Goal: Answer question/provide support

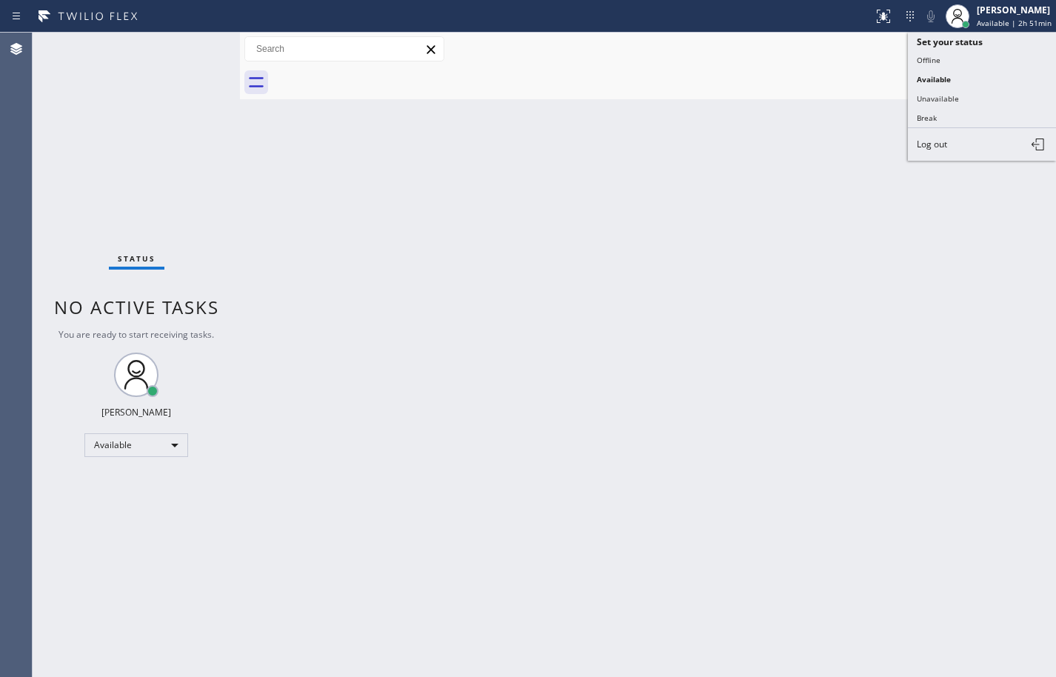
click at [989, 121] on button "Break" at bounding box center [982, 117] width 148 height 19
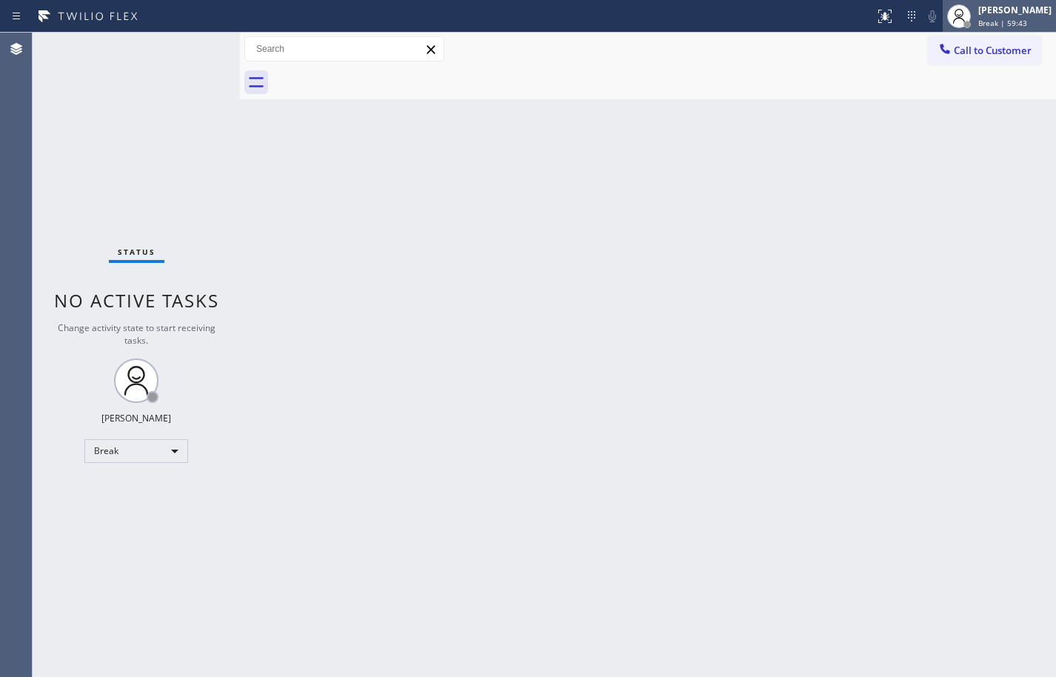
click at [1009, 22] on span "Break | 59:43" at bounding box center [1002, 23] width 49 height 10
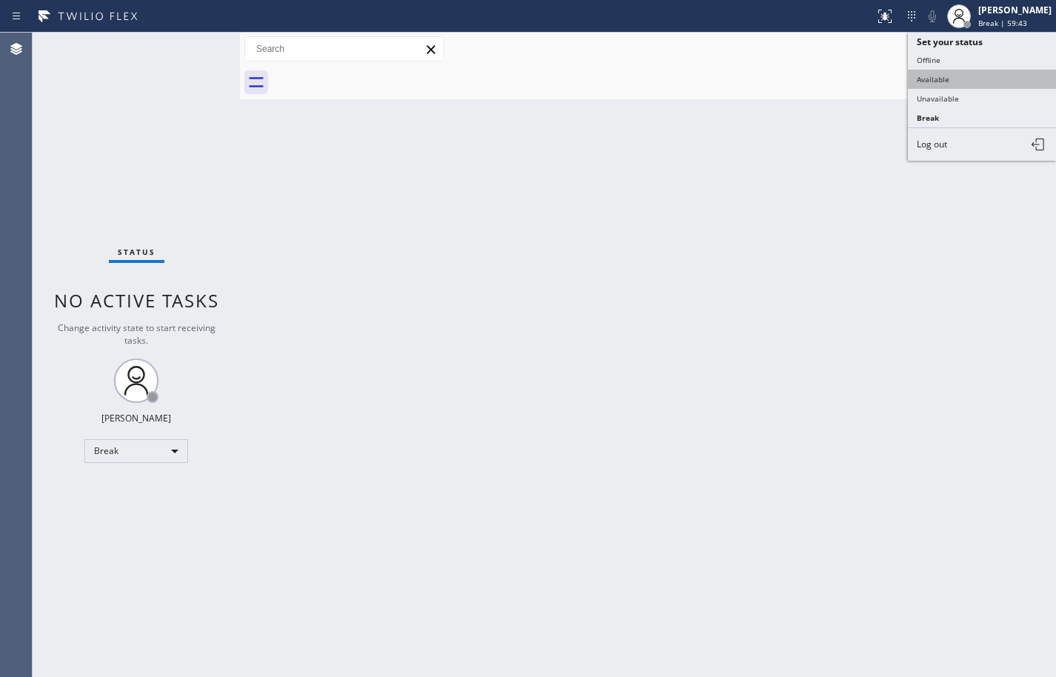
click at [989, 76] on button "Available" at bounding box center [982, 79] width 148 height 19
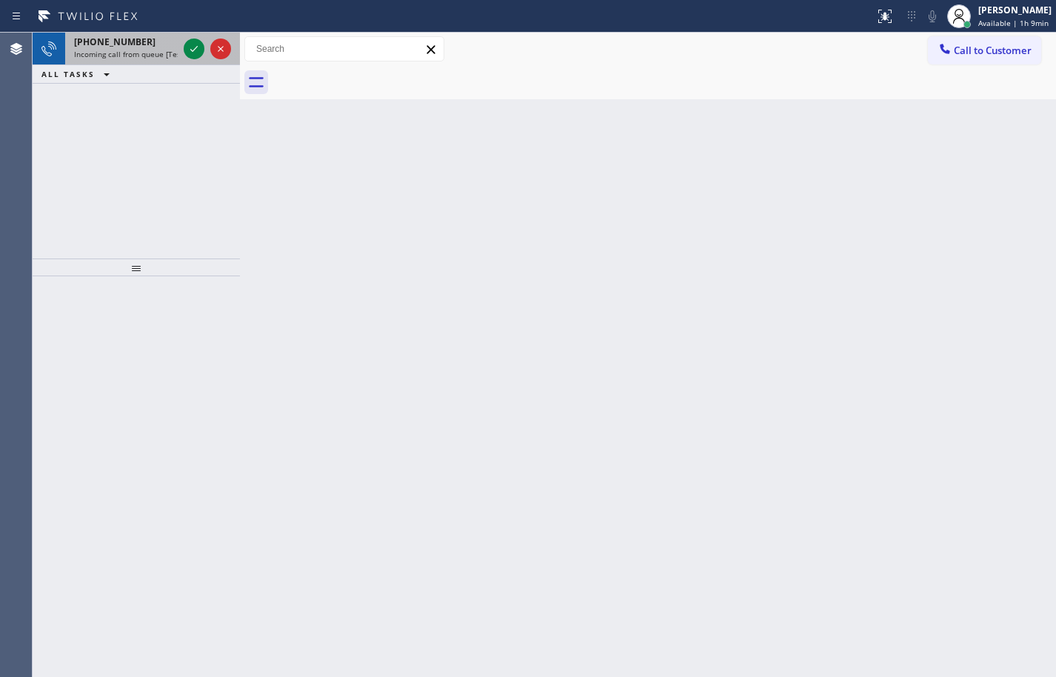
click at [138, 56] on span "Incoming call from queue [Test] All" at bounding box center [135, 54] width 123 height 10
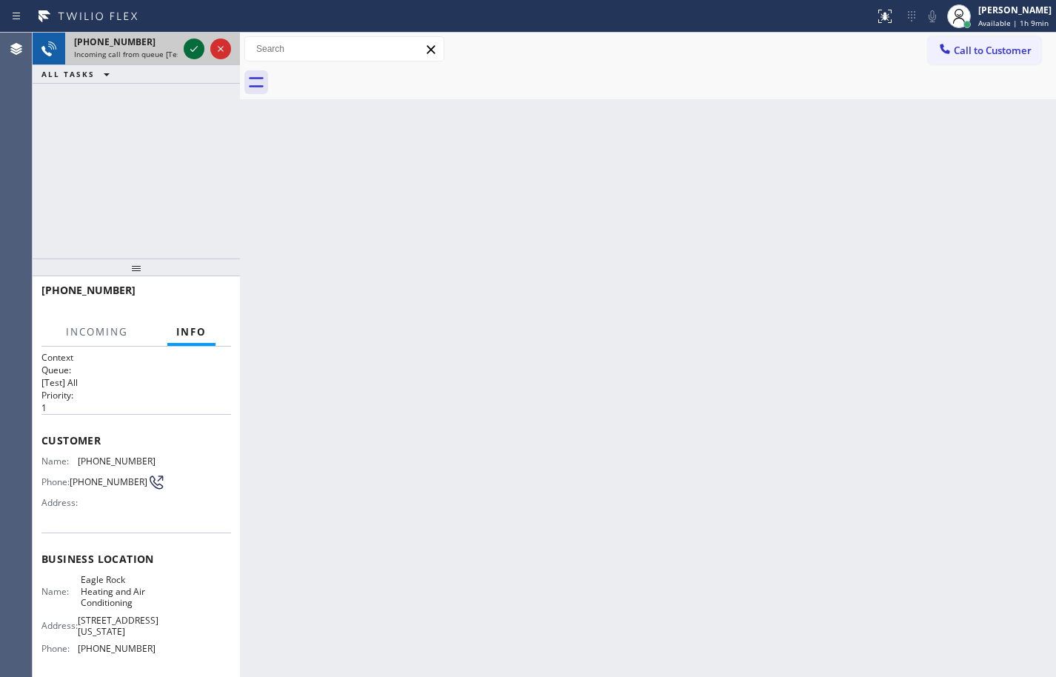
click at [190, 52] on icon at bounding box center [194, 49] width 18 height 18
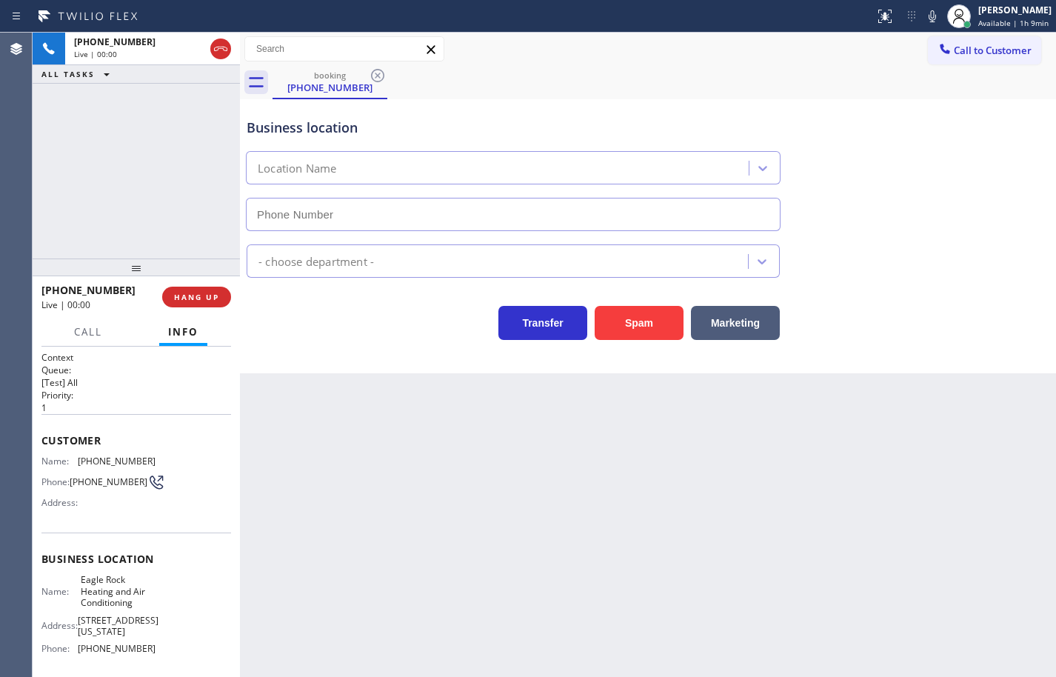
type input "[PHONE_NUMBER]"
click at [102, 593] on span "Eagle Rock Heating and Air Conditioning" at bounding box center [118, 591] width 74 height 34
copy span "Eagle Rock Heating and Air Conditioning"
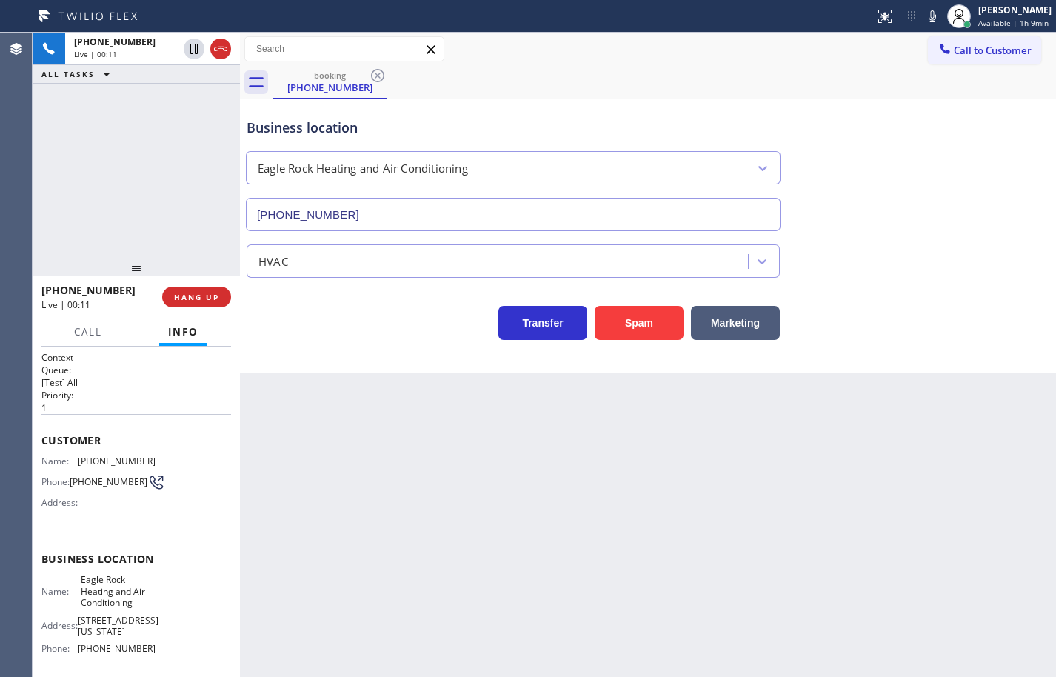
click at [116, 654] on span "[PHONE_NUMBER]" at bounding box center [117, 648] width 78 height 11
copy span "[PHONE_NUMBER]"
click at [101, 455] on span "[PHONE_NUMBER]" at bounding box center [117, 460] width 78 height 11
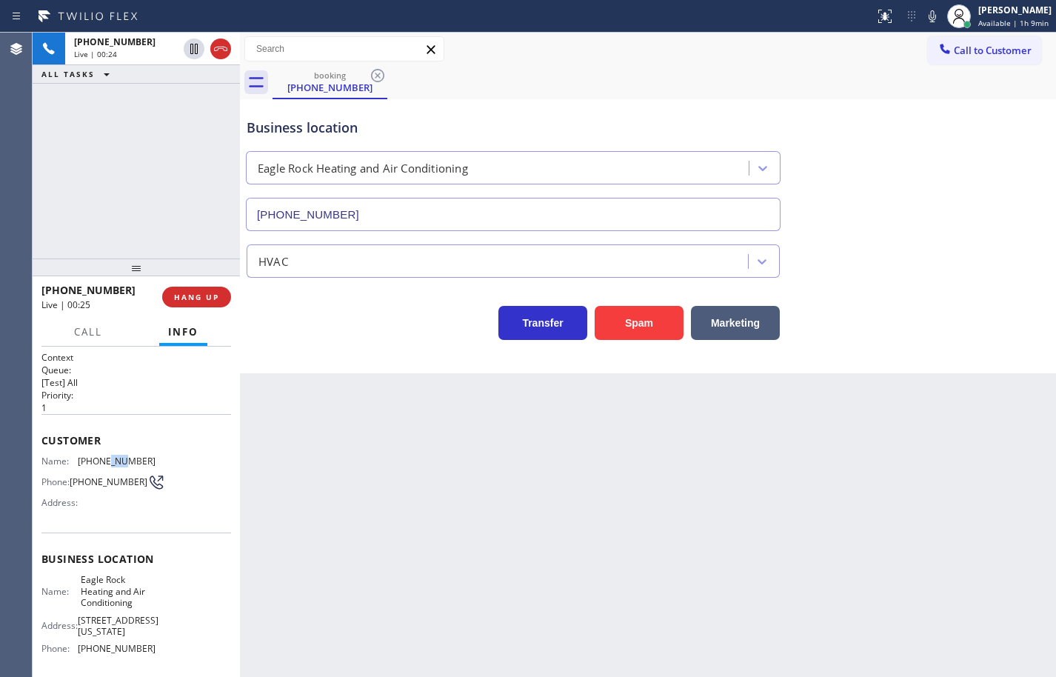
click at [101, 455] on span "[PHONE_NUMBER]" at bounding box center [117, 460] width 78 height 11
copy span "[PHONE_NUMBER]"
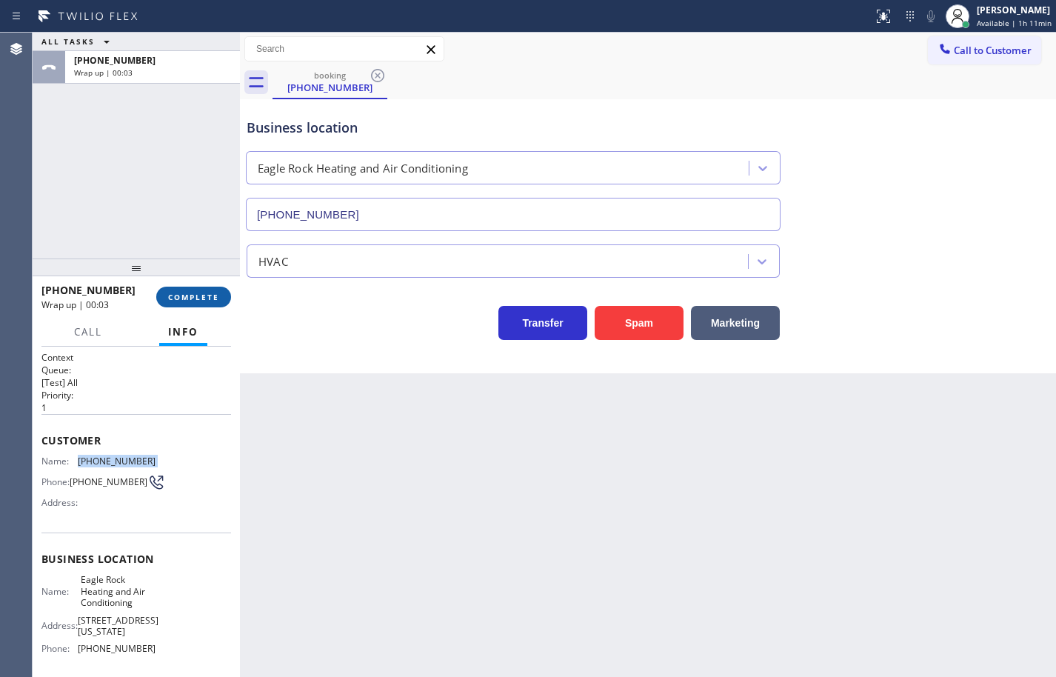
click at [213, 292] on span "COMPLETE" at bounding box center [193, 297] width 51 height 10
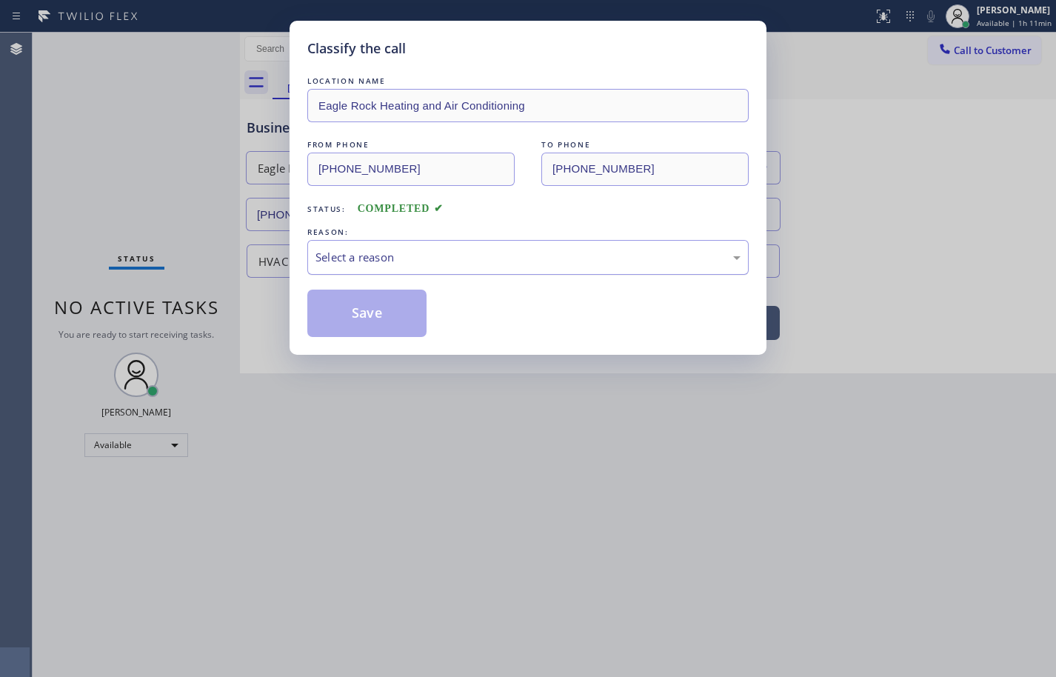
click at [354, 266] on div "Select a reason" at bounding box center [527, 257] width 441 height 35
click at [387, 312] on button "Save" at bounding box center [366, 313] width 119 height 47
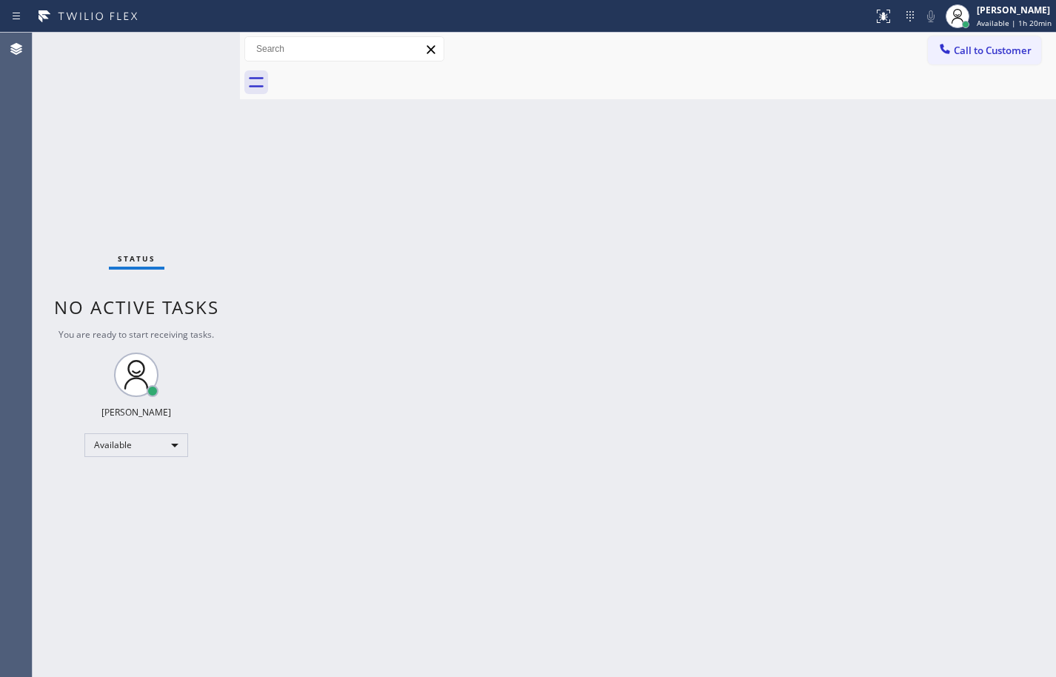
click at [984, 298] on div "Back to Dashboard Change Sender ID Customers Technicians Select a contact Outbo…" at bounding box center [648, 355] width 816 height 644
